Goal: Communication & Community: Answer question/provide support

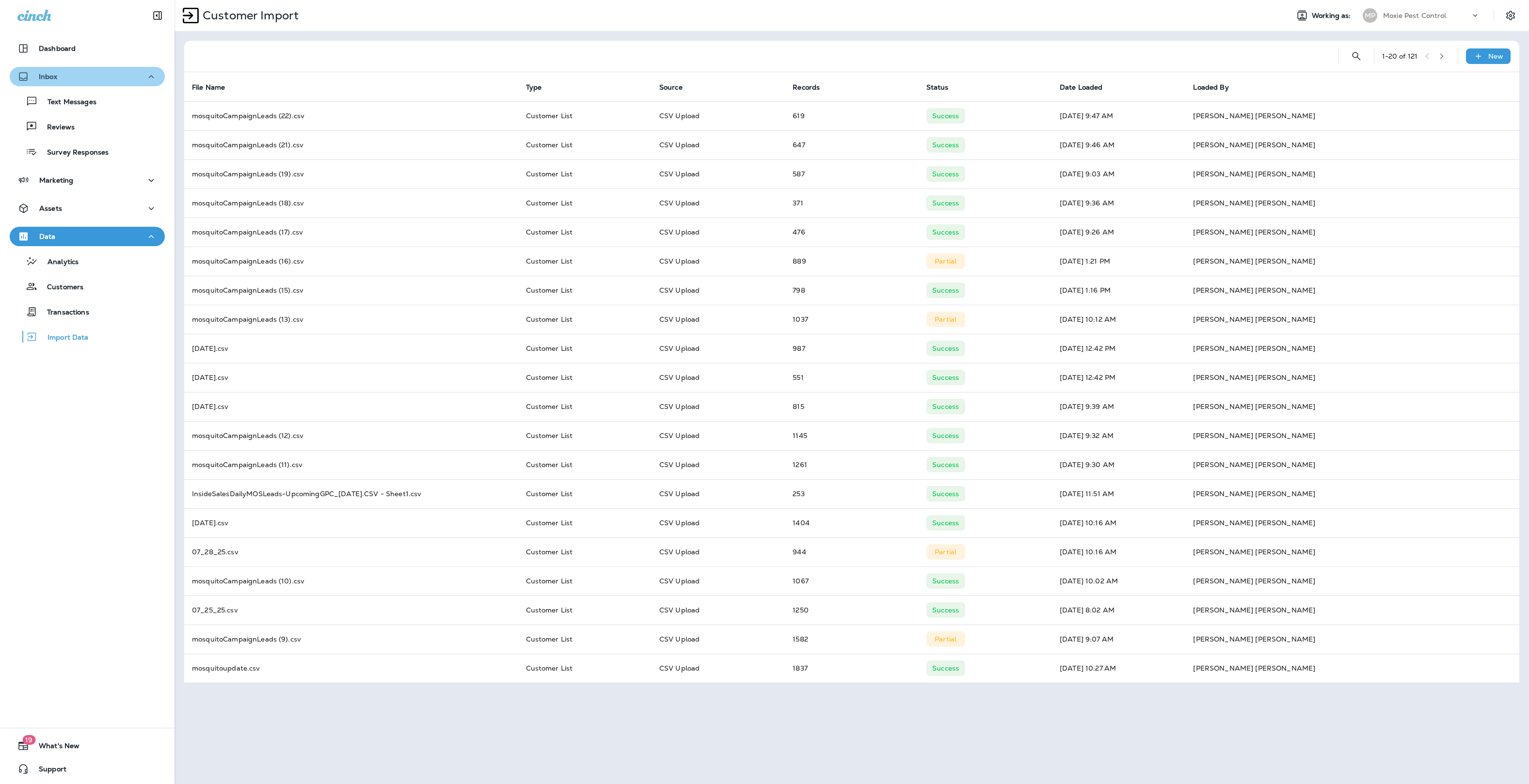
click at [55, 73] on p "Inbox" at bounding box center [48, 76] width 19 height 8
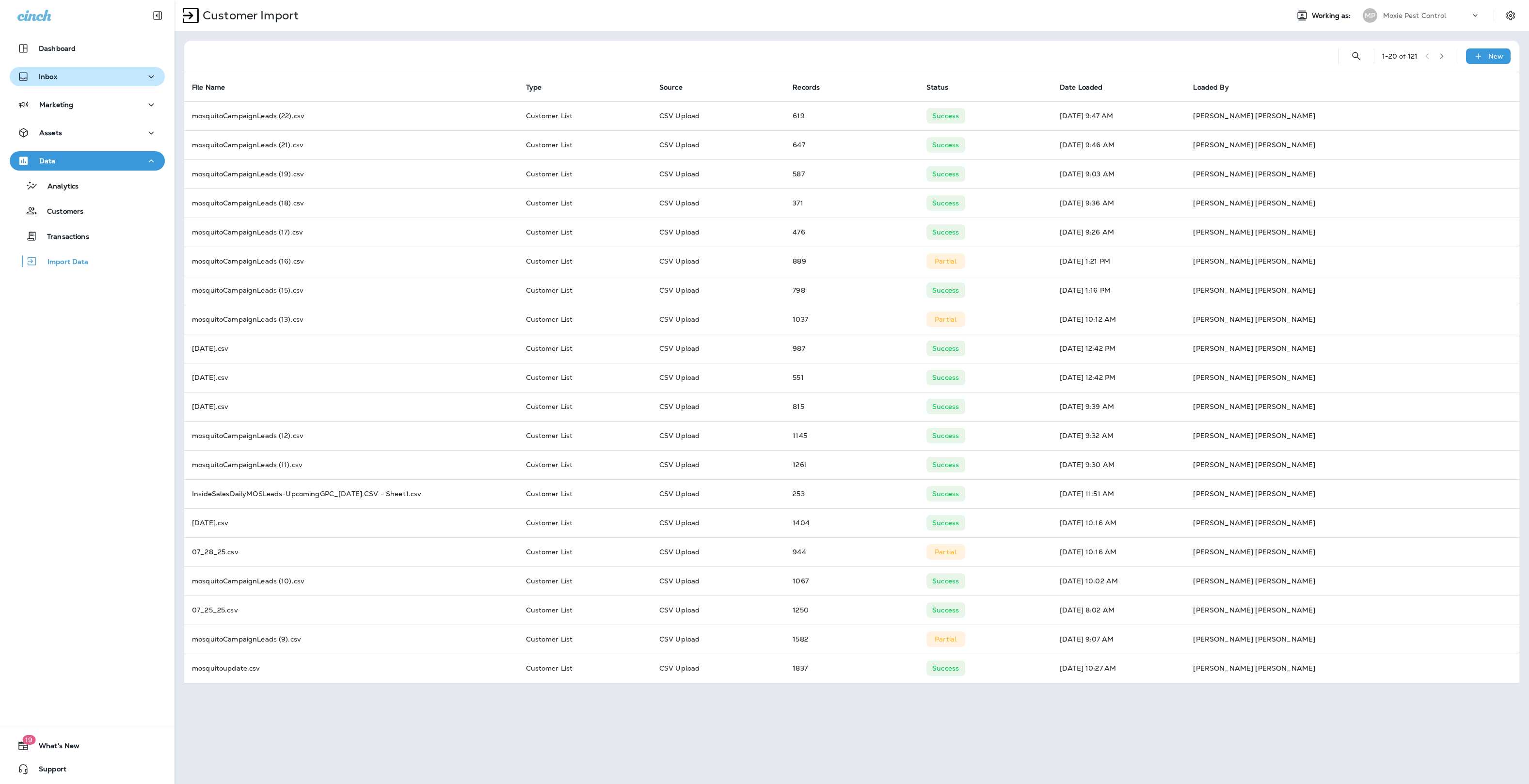
click at [86, 71] on div "Inbox" at bounding box center [87, 76] width 139 height 12
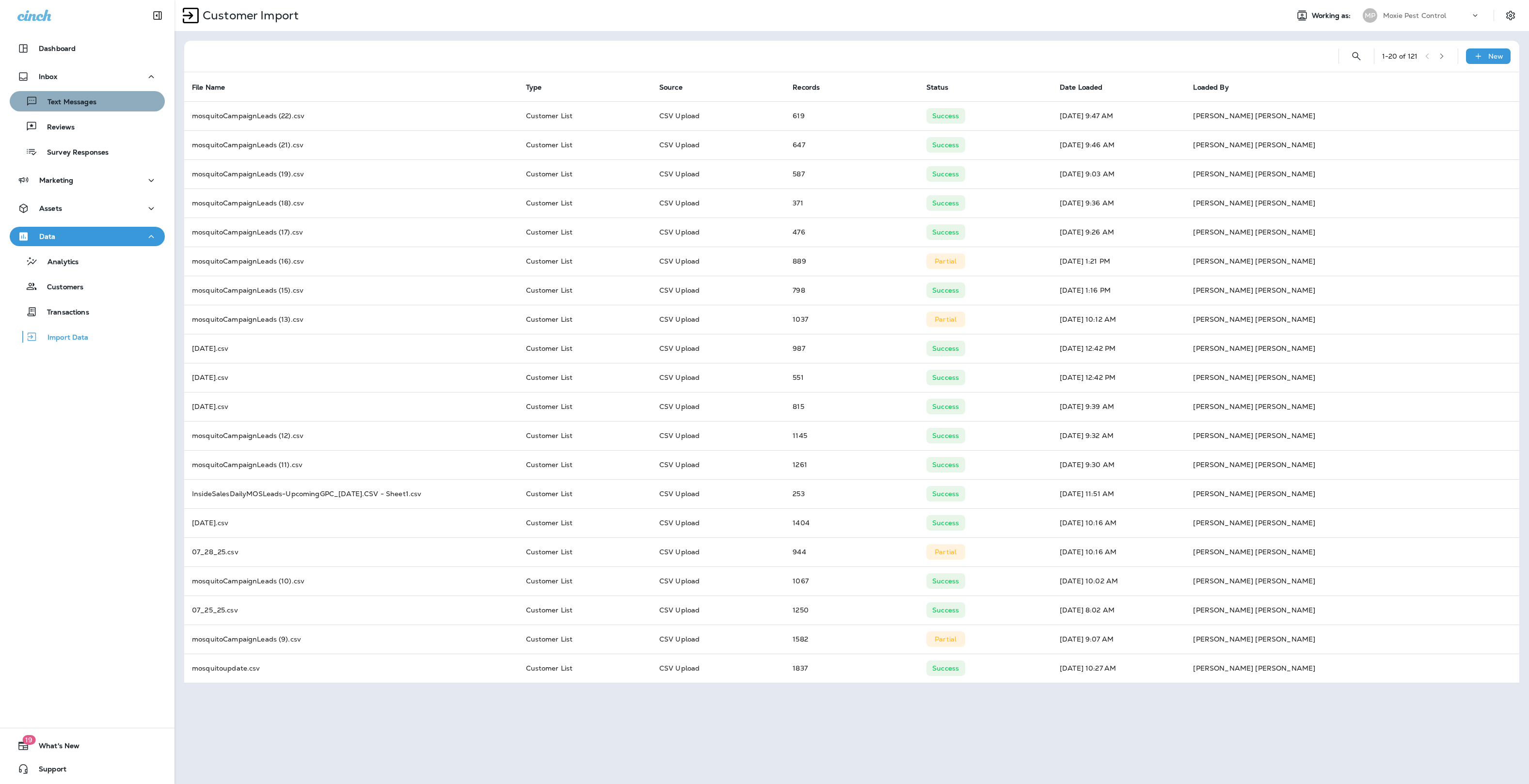
click at [72, 101] on p "Text Messages" at bounding box center [67, 102] width 58 height 9
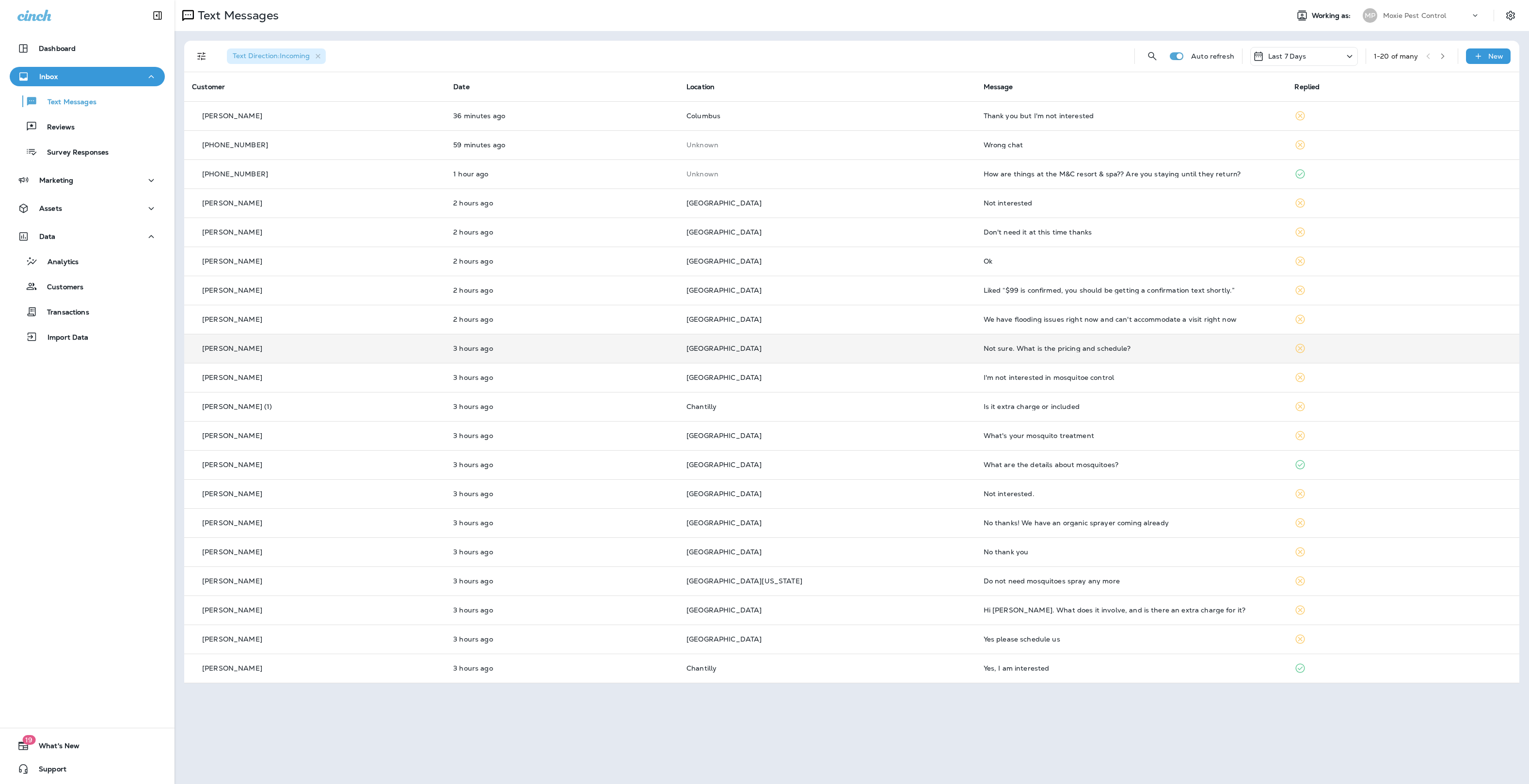
click at [773, 351] on p "[GEOGRAPHIC_DATA]" at bounding box center [827, 349] width 281 height 8
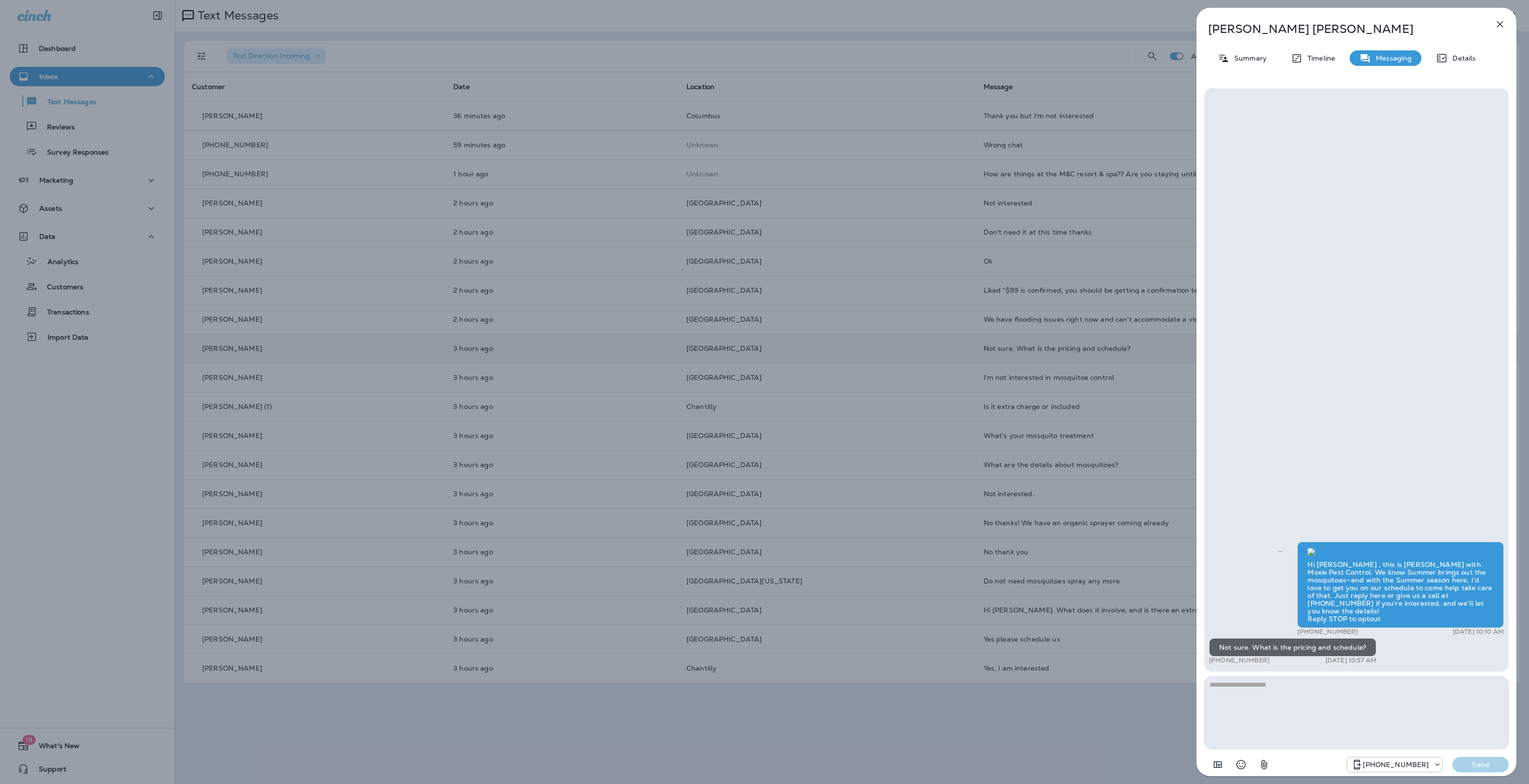
click at [1076, 407] on div "[PERSON_NAME] Summary Timeline Messaging Details Hi [PERSON_NAME] , this is [PE…" at bounding box center [765, 392] width 1529 height 784
